Goal: Information Seeking & Learning: Find specific fact

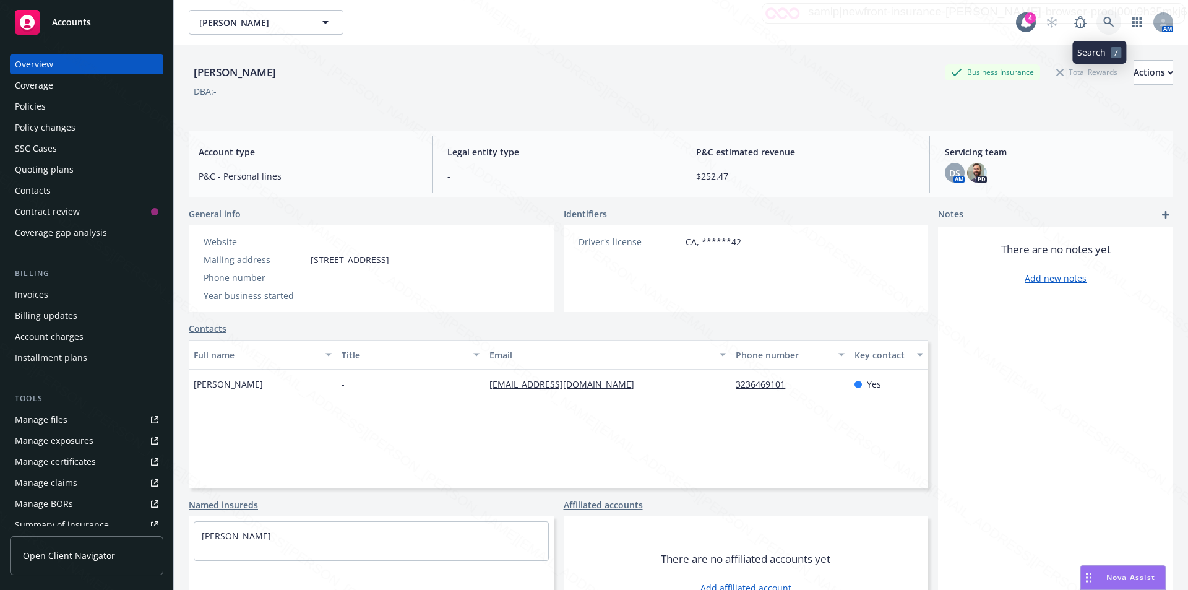
click at [1103, 21] on icon at bounding box center [1108, 22] width 11 height 11
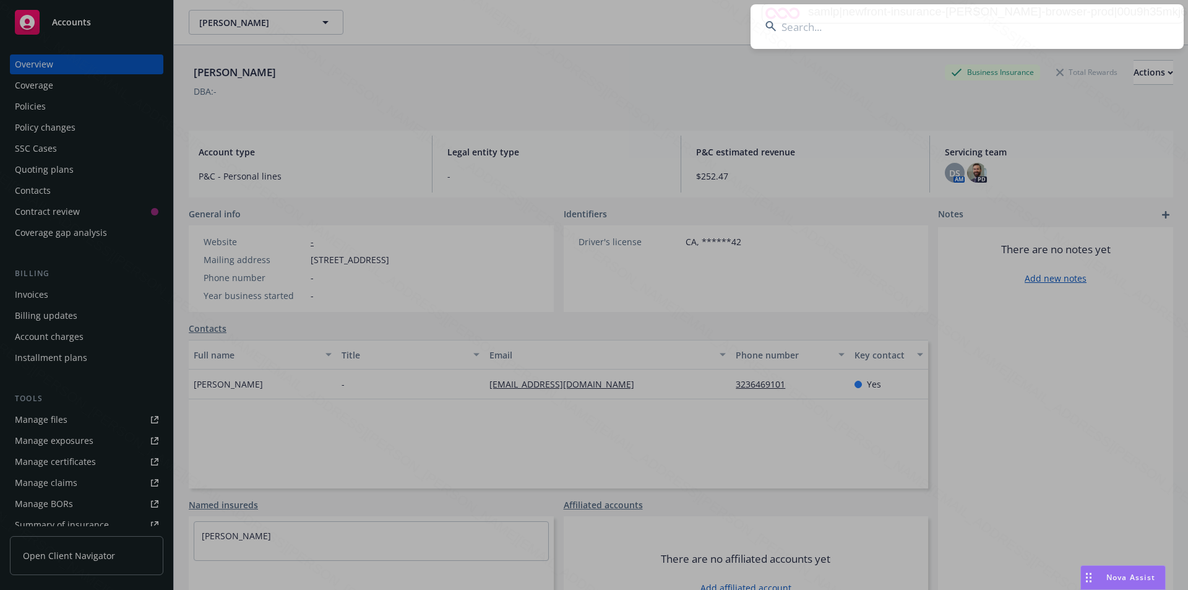
click at [906, 32] on input at bounding box center [967, 26] width 433 height 45
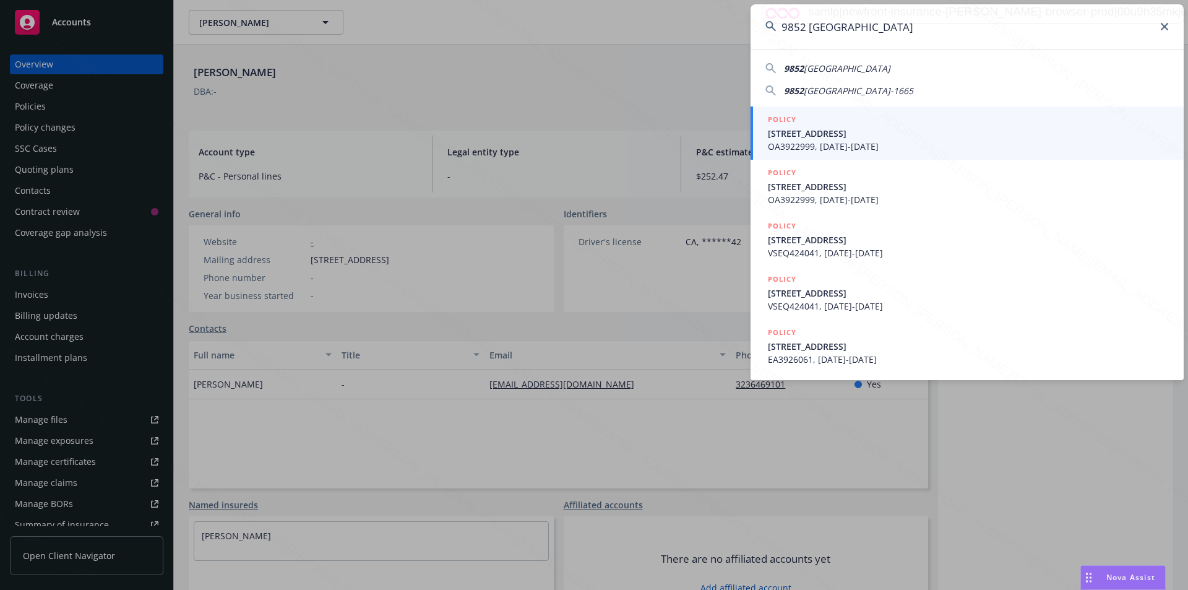
type input "9852 [GEOGRAPHIC_DATA]"
click at [856, 140] on span "OA3922999, [DATE]-[DATE]" at bounding box center [968, 146] width 401 height 13
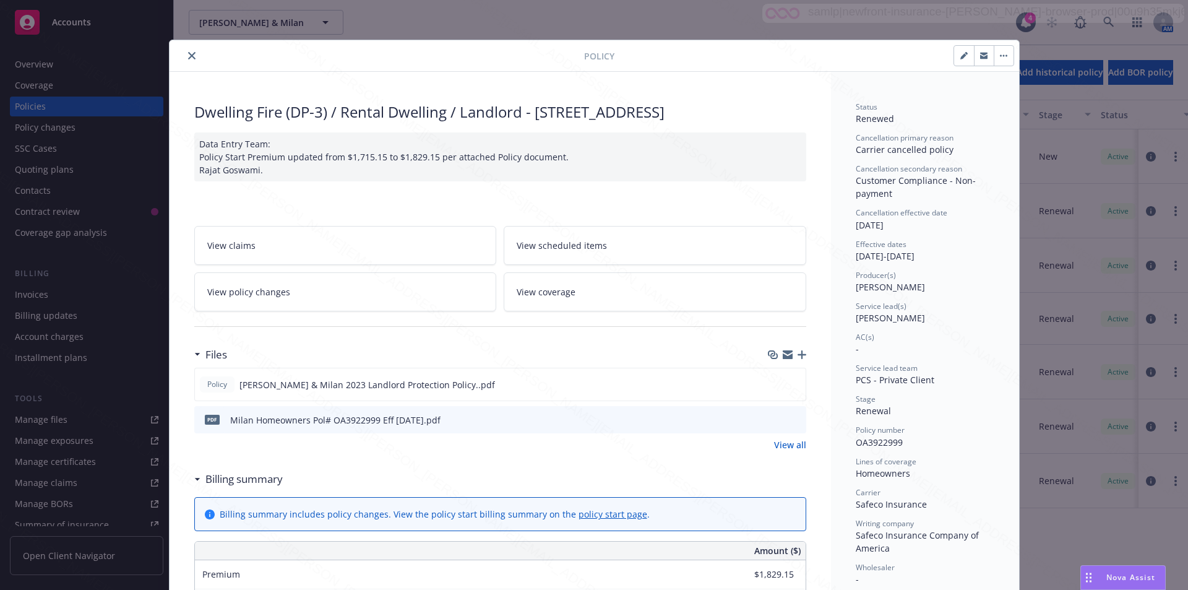
click at [188, 56] on icon "close" at bounding box center [191, 55] width 7 height 7
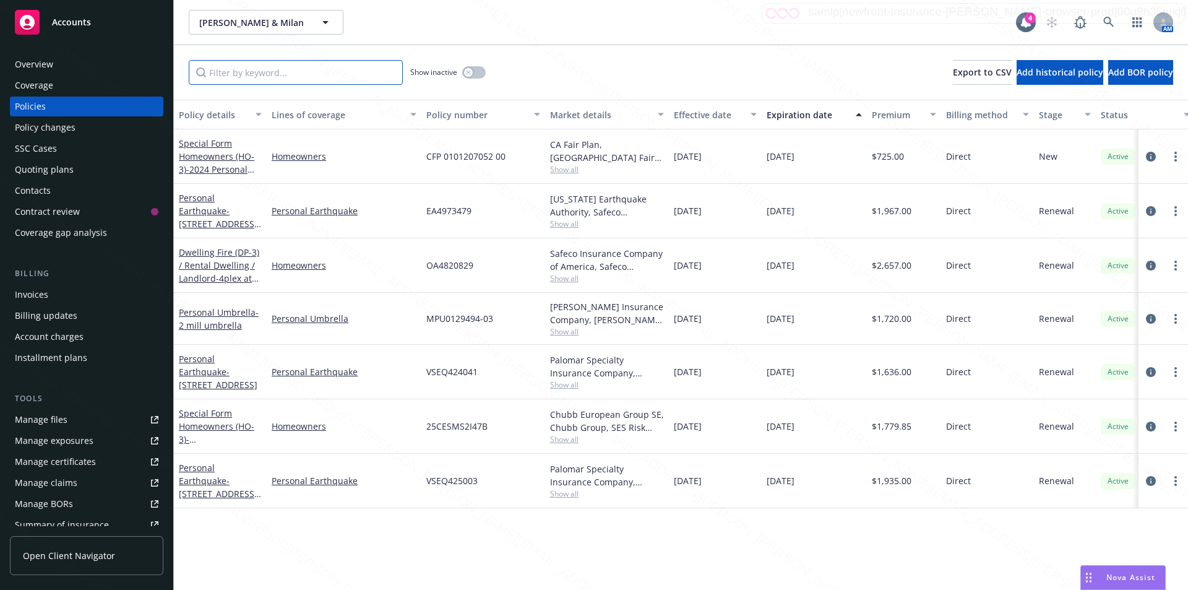
click at [243, 75] on input "Filter by keyword..." at bounding box center [296, 72] width 214 height 25
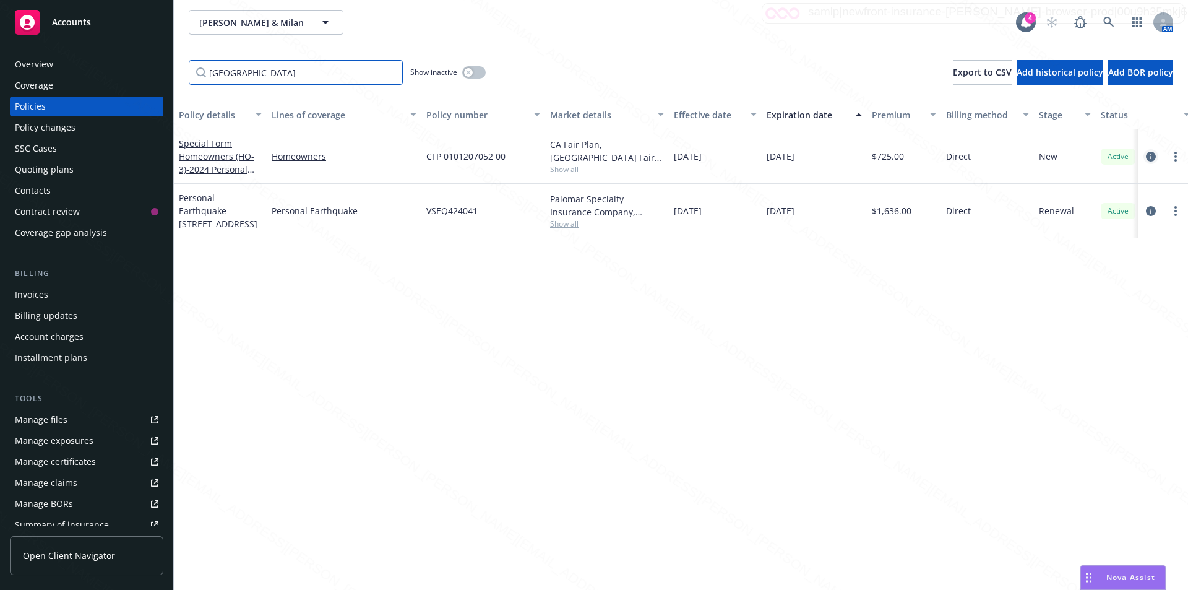
type input "[GEOGRAPHIC_DATA]"
click at [1150, 155] on icon "circleInformation" at bounding box center [1151, 157] width 10 height 10
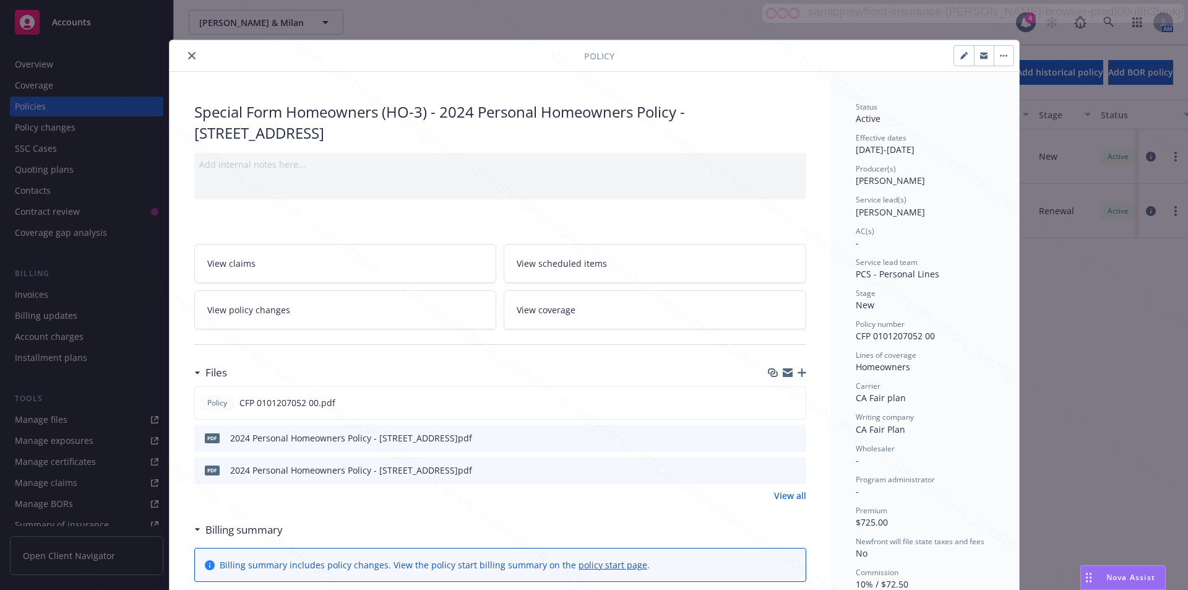
click at [188, 57] on icon "close" at bounding box center [191, 55] width 7 height 7
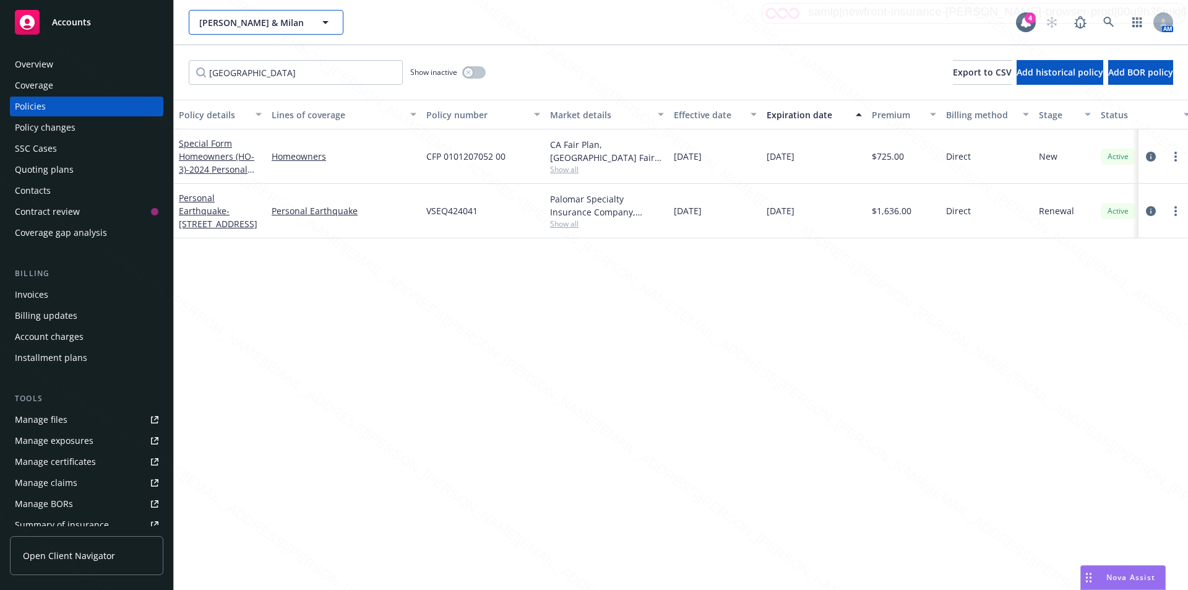
drag, startPoint x: 196, startPoint y: 22, endPoint x: 228, endPoint y: 25, distance: 32.3
click at [228, 25] on button "[PERSON_NAME] & Milan" at bounding box center [266, 22] width 155 height 25
click at [37, 64] on div "Overview" at bounding box center [34, 64] width 38 height 20
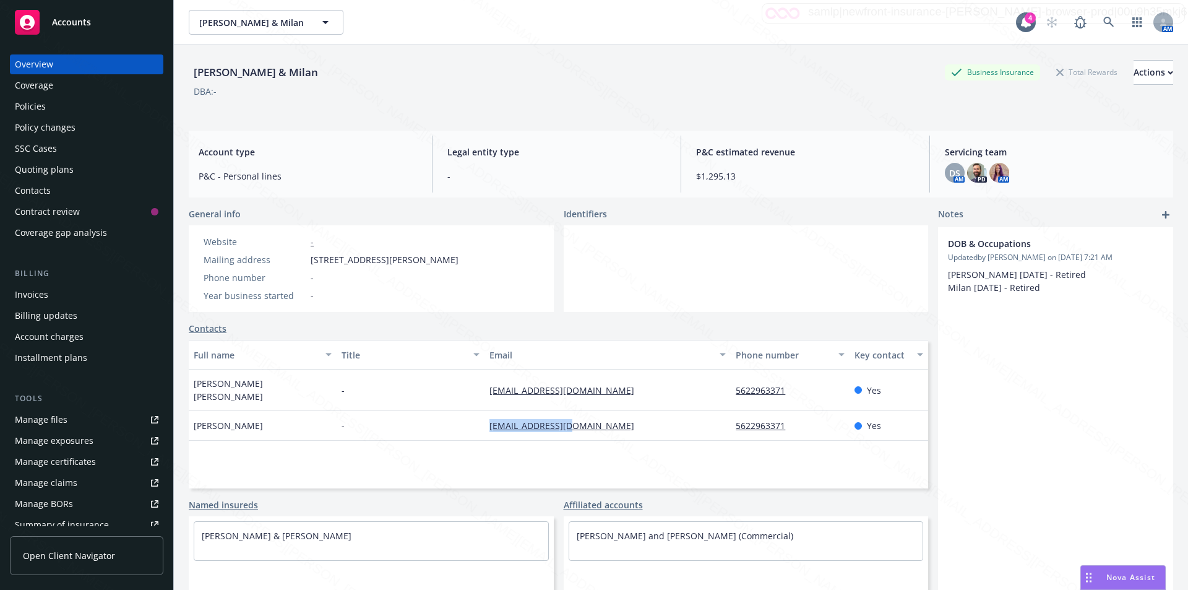
drag, startPoint x: 588, startPoint y: 421, endPoint x: 474, endPoint y: 415, distance: 114.6
click at [474, 415] on div "[PERSON_NAME] - [EMAIL_ADDRESS][DOMAIN_NAME] 5622963371 Yes" at bounding box center [558, 426] width 739 height 30
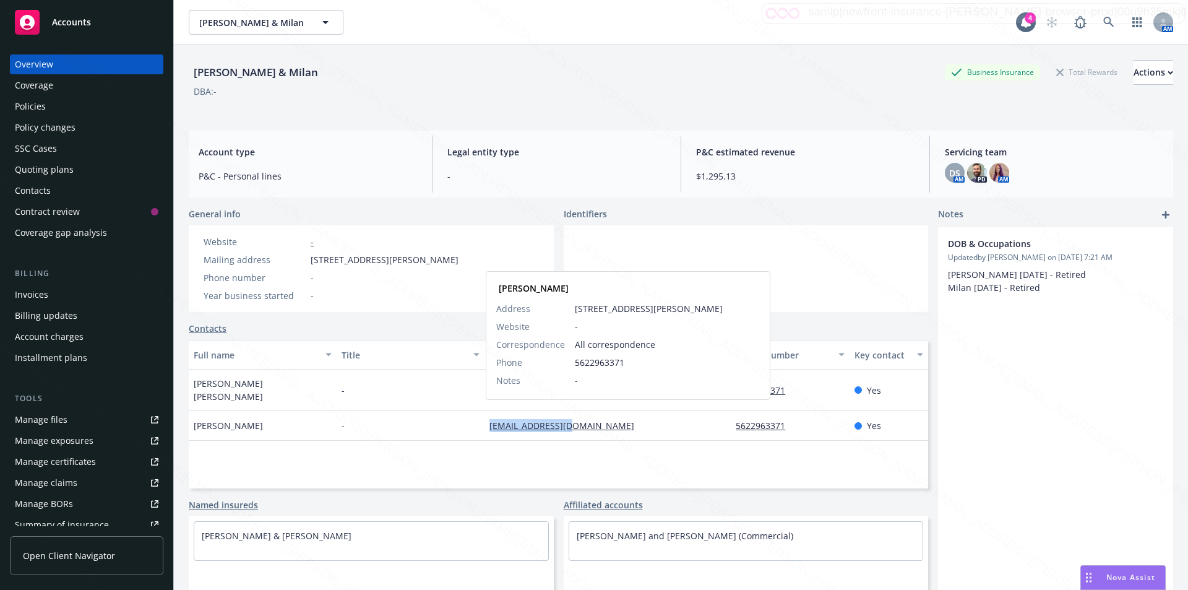
copy div "[EMAIL_ADDRESS][DOMAIN_NAME]"
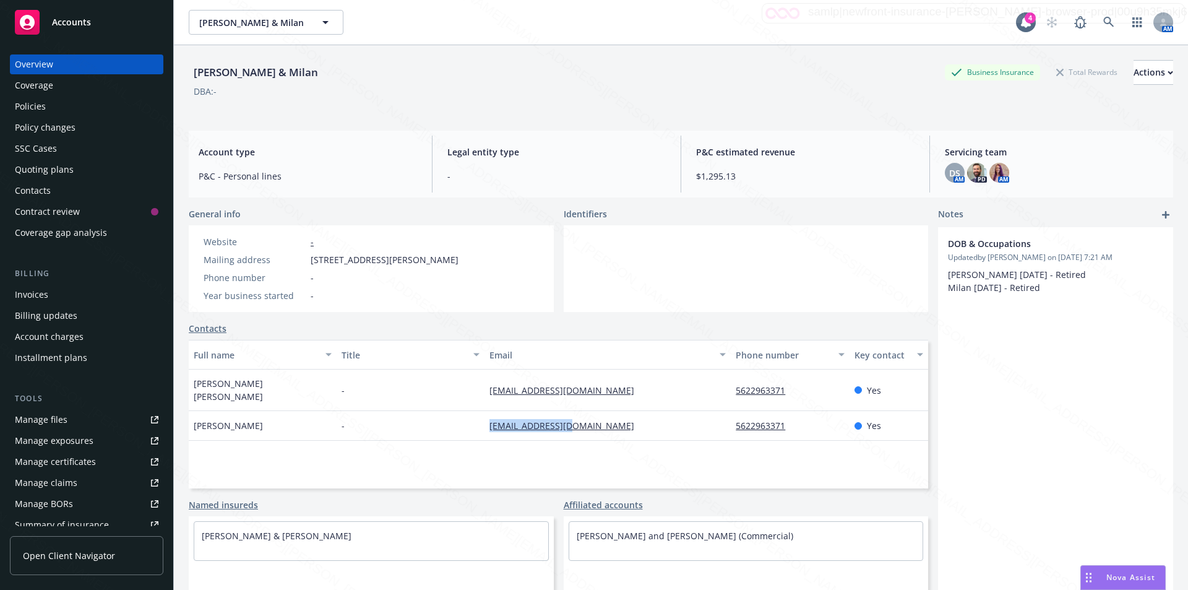
click at [27, 107] on div "Policies" at bounding box center [30, 107] width 31 height 20
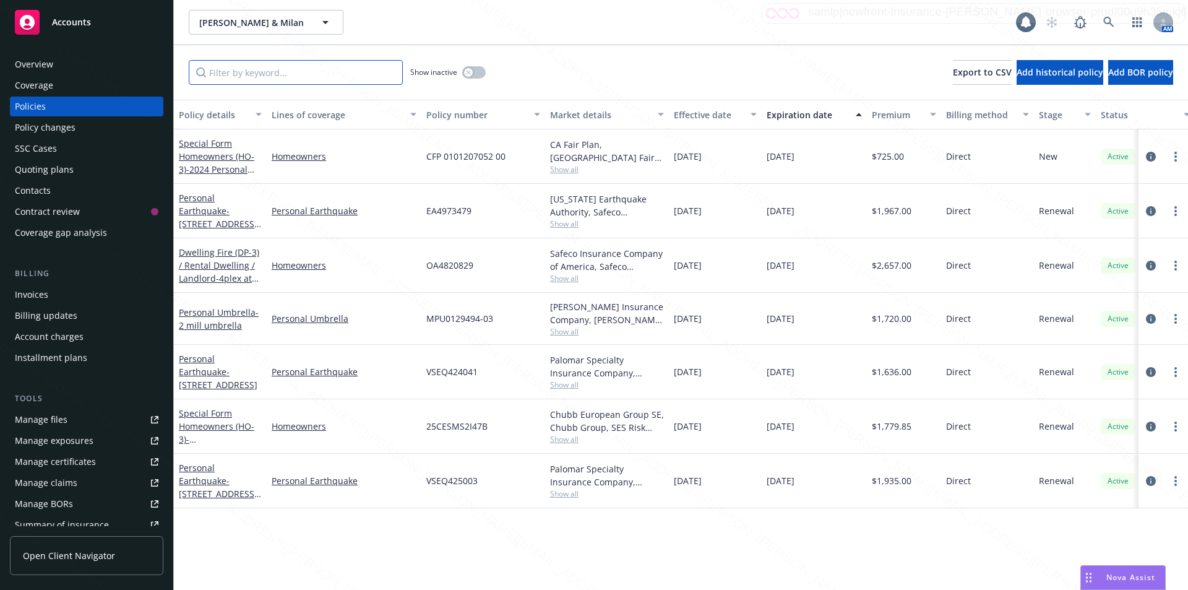
click at [249, 72] on input "Filter by keyword..." at bounding box center [296, 72] width 214 height 25
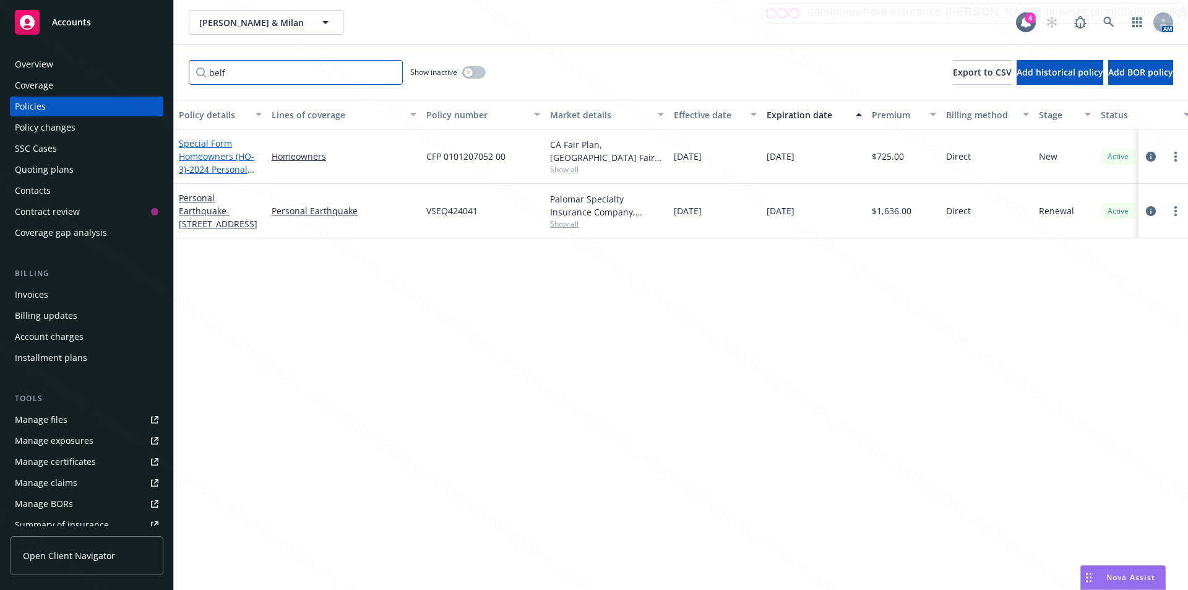
type input "belf"
click at [207, 160] on link "Special Form Homeowners (HO-3) - 2024 Personal Homeowners Policy - [STREET_ADDR…" at bounding box center [219, 175] width 80 height 77
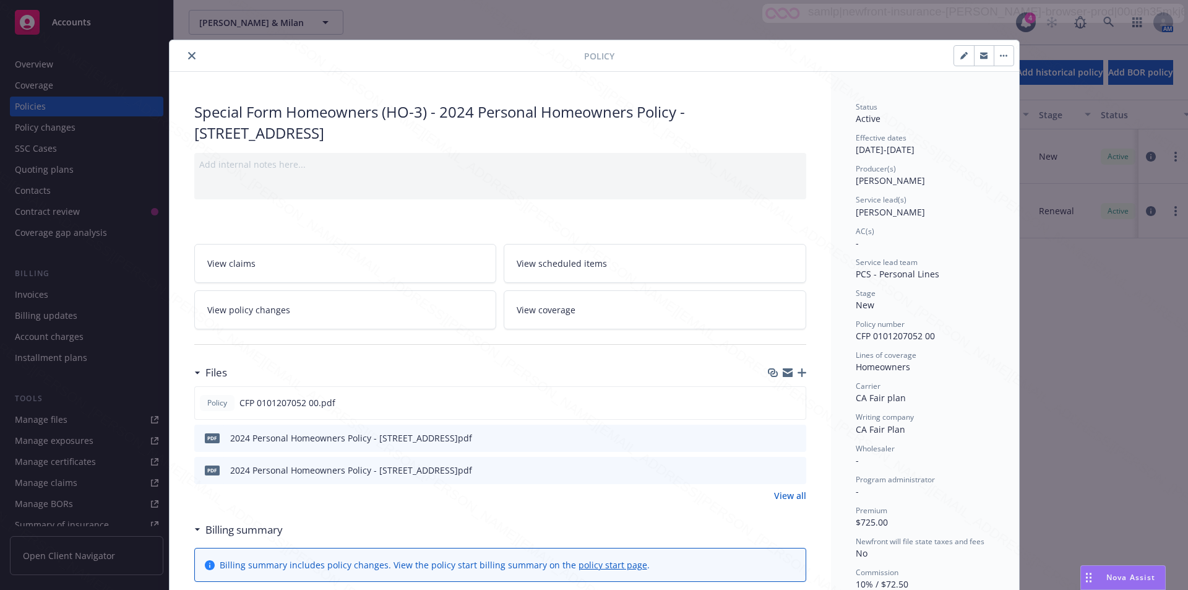
drag, startPoint x: 687, startPoint y: 108, endPoint x: 703, endPoint y: 124, distance: 22.8
click at [703, 124] on div "Special Form Homeowners (HO-3) - 2024 Personal Homeowners Policy - [STREET_ADDR…" at bounding box center [500, 121] width 612 height 41
copy div "[STREET_ADDRESS]"
click at [188, 55] on icon "close" at bounding box center [191, 55] width 7 height 7
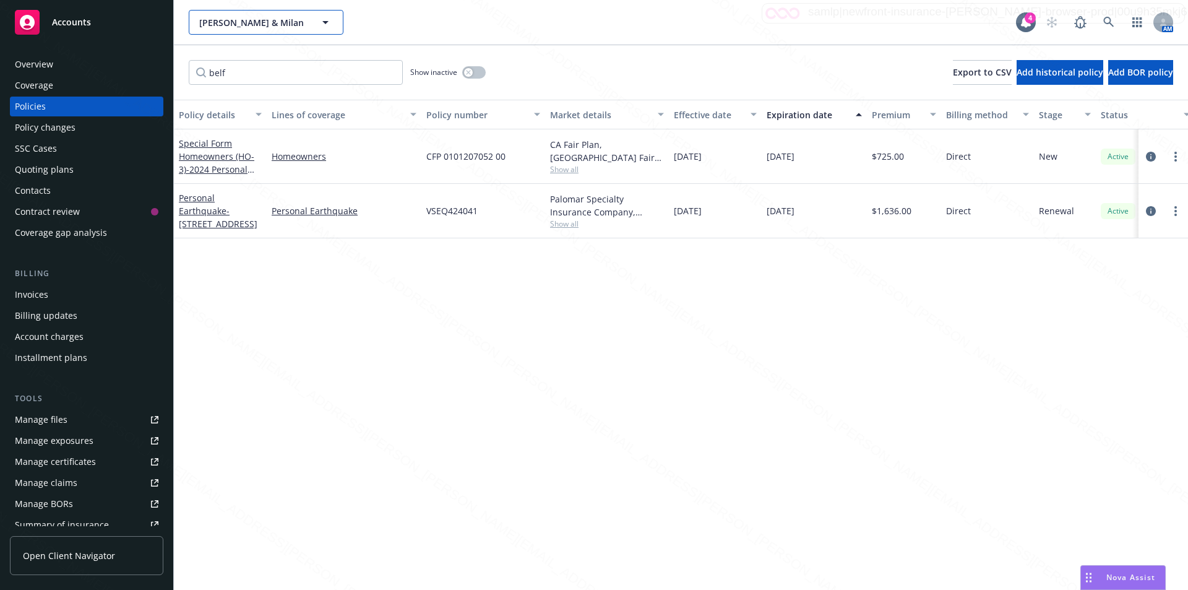
click at [326, 20] on icon "button" at bounding box center [325, 22] width 15 height 15
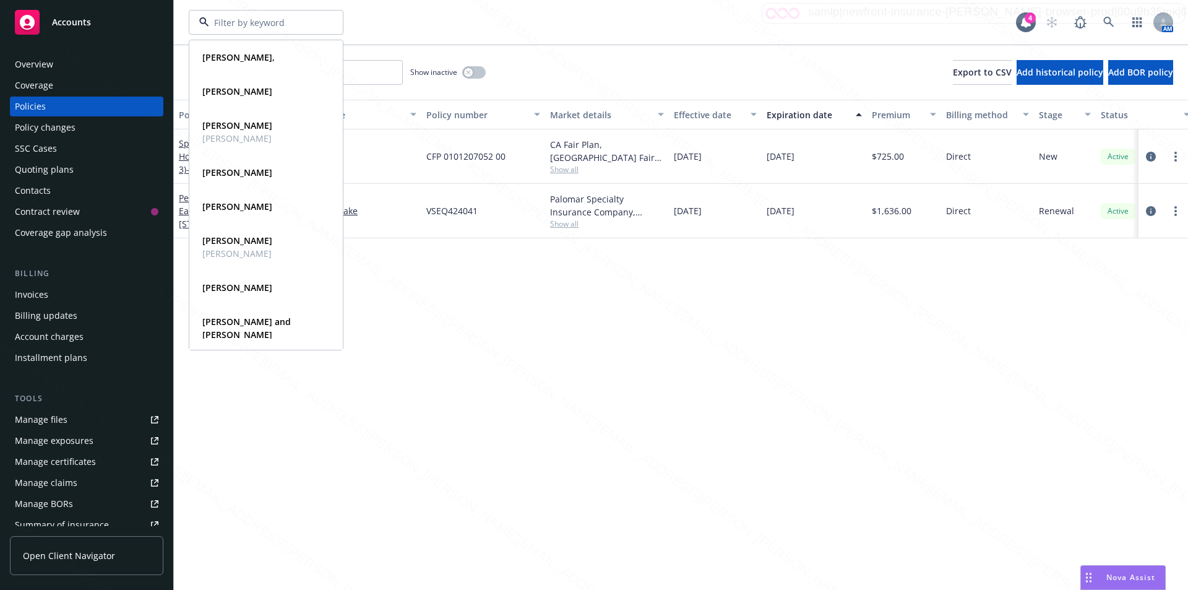
click at [326, 20] on div at bounding box center [266, 22] width 155 height 25
click at [366, 26] on div "[PERSON_NAME], Type Personal Driver's license ******81 [PERSON_NAME] Type Perso…" at bounding box center [602, 22] width 827 height 25
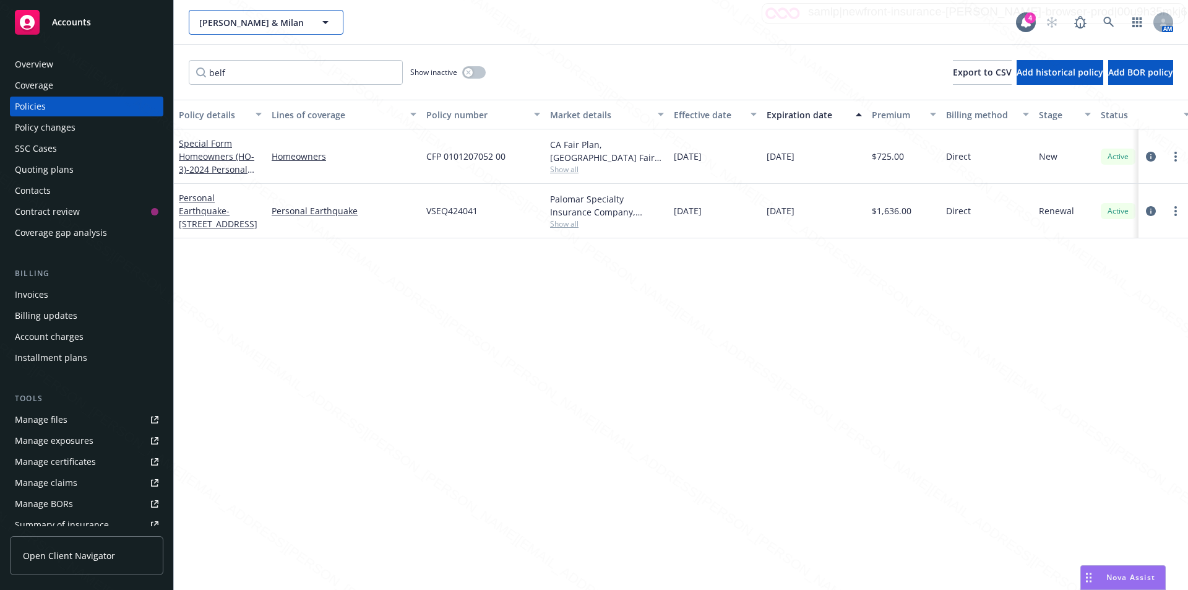
click at [251, 19] on span "[PERSON_NAME] & Milan" at bounding box center [252, 22] width 107 height 13
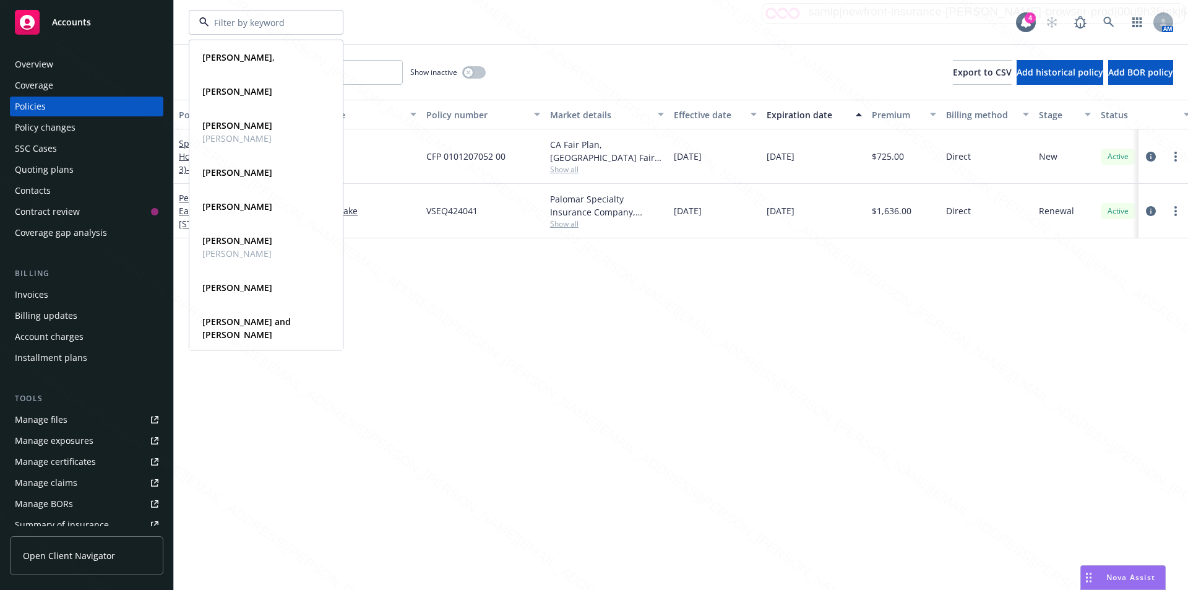
click at [249, 19] on input at bounding box center [263, 22] width 109 height 13
click at [246, 22] on input at bounding box center [263, 22] width 109 height 13
click at [360, 27] on div "[PERSON_NAME], Type Personal Driver's license ******81 [PERSON_NAME] Type Perso…" at bounding box center [602, 22] width 827 height 25
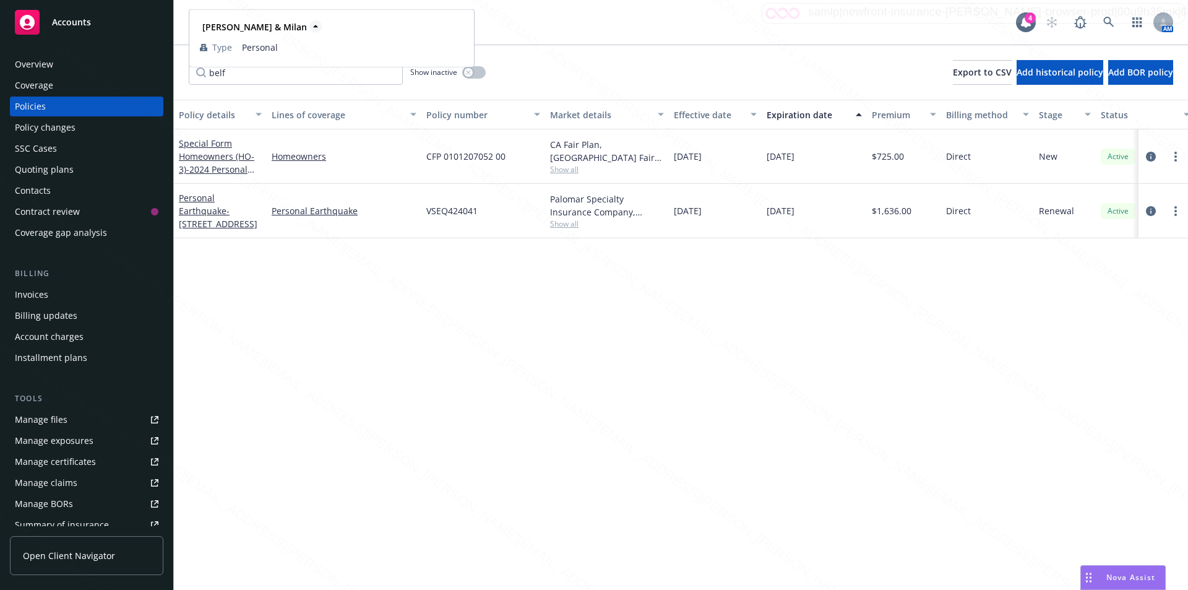
drag, startPoint x: 193, startPoint y: 20, endPoint x: 298, endPoint y: 26, distance: 104.7
click at [297, 25] on div "[PERSON_NAME] & [PERSON_NAME], [PERSON_NAME] & [GEOGRAPHIC_DATA] Type Personal" at bounding box center [266, 22] width 155 height 25
drag, startPoint x: 299, startPoint y: 28, endPoint x: 189, endPoint y: 24, distance: 110.2
click at [189, 24] on div "[PERSON_NAME] & [GEOGRAPHIC_DATA] Type Personal" at bounding box center [332, 39] width 286 height 58
copy strong "[PERSON_NAME] & Milan"
